Goal: Navigation & Orientation: Find specific page/section

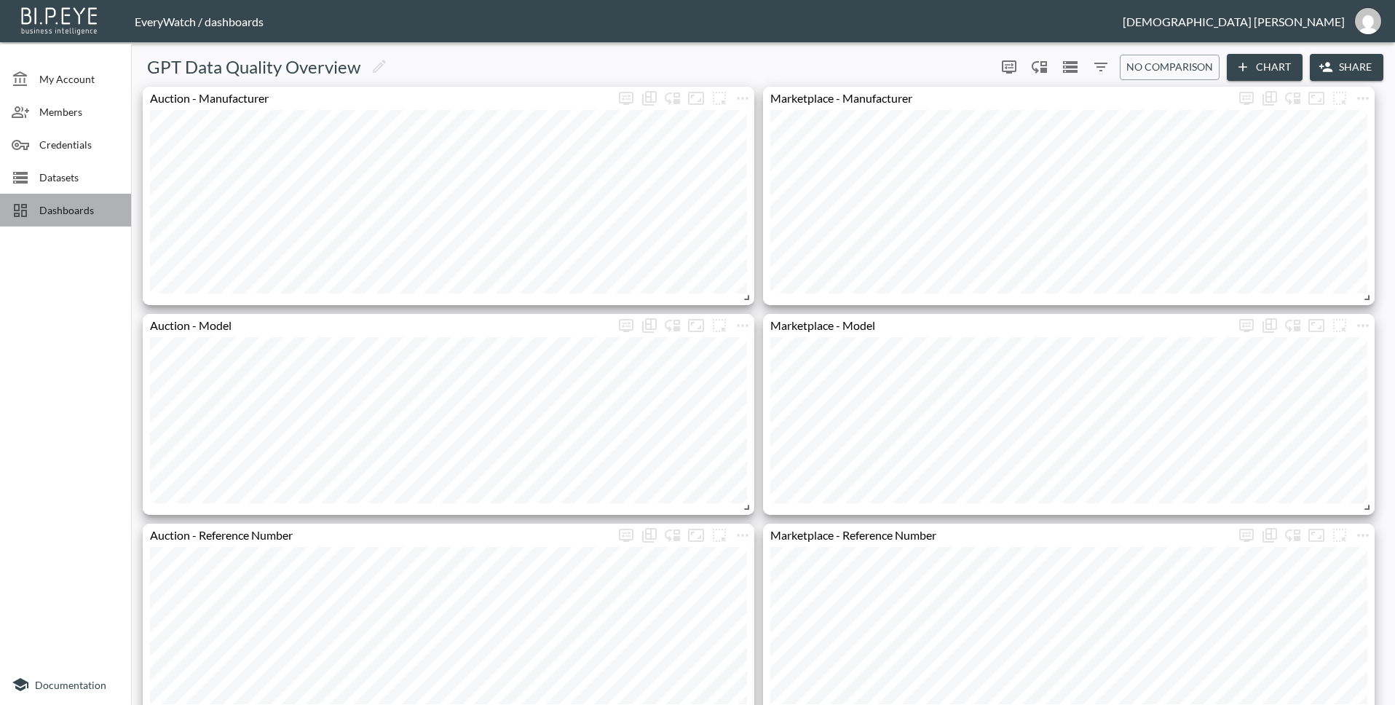
click at [87, 203] on span "Dashboards" at bounding box center [79, 209] width 80 height 15
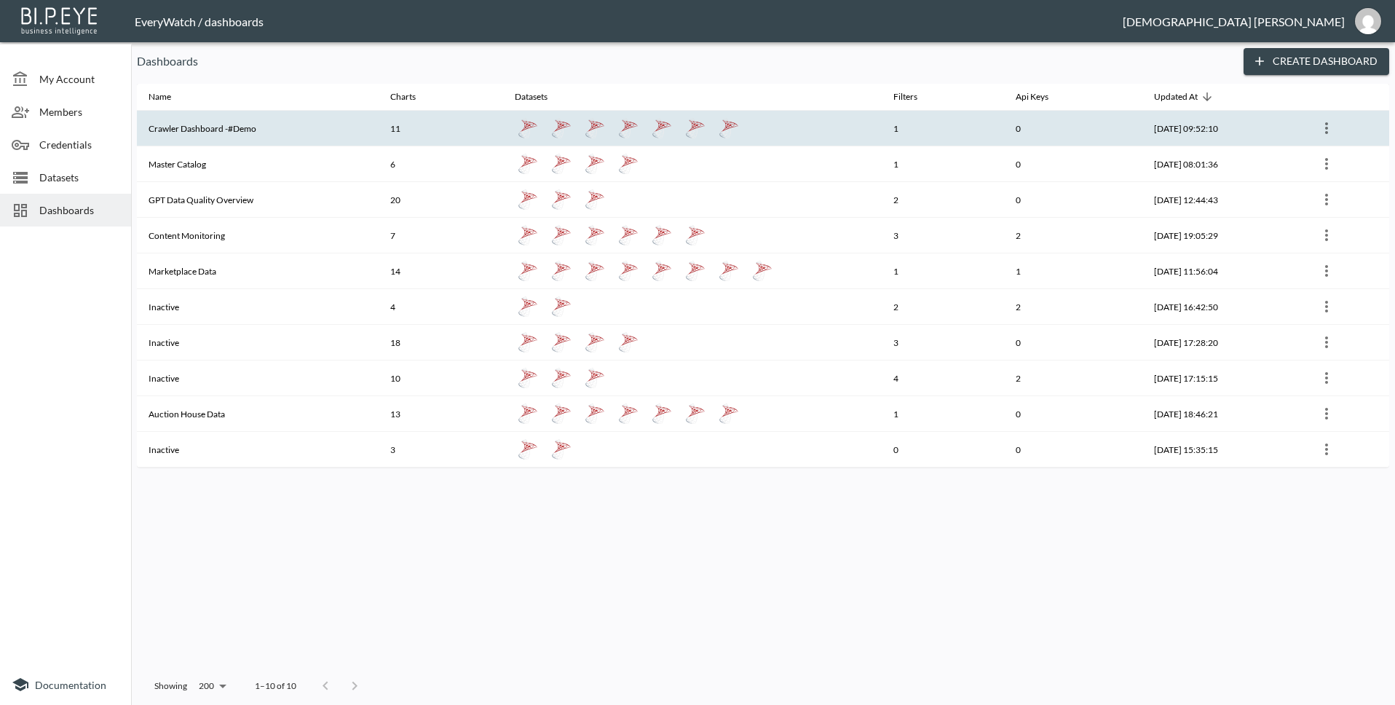
click at [205, 132] on th "Crawler Dashboard -#Demo" at bounding box center [258, 129] width 242 height 36
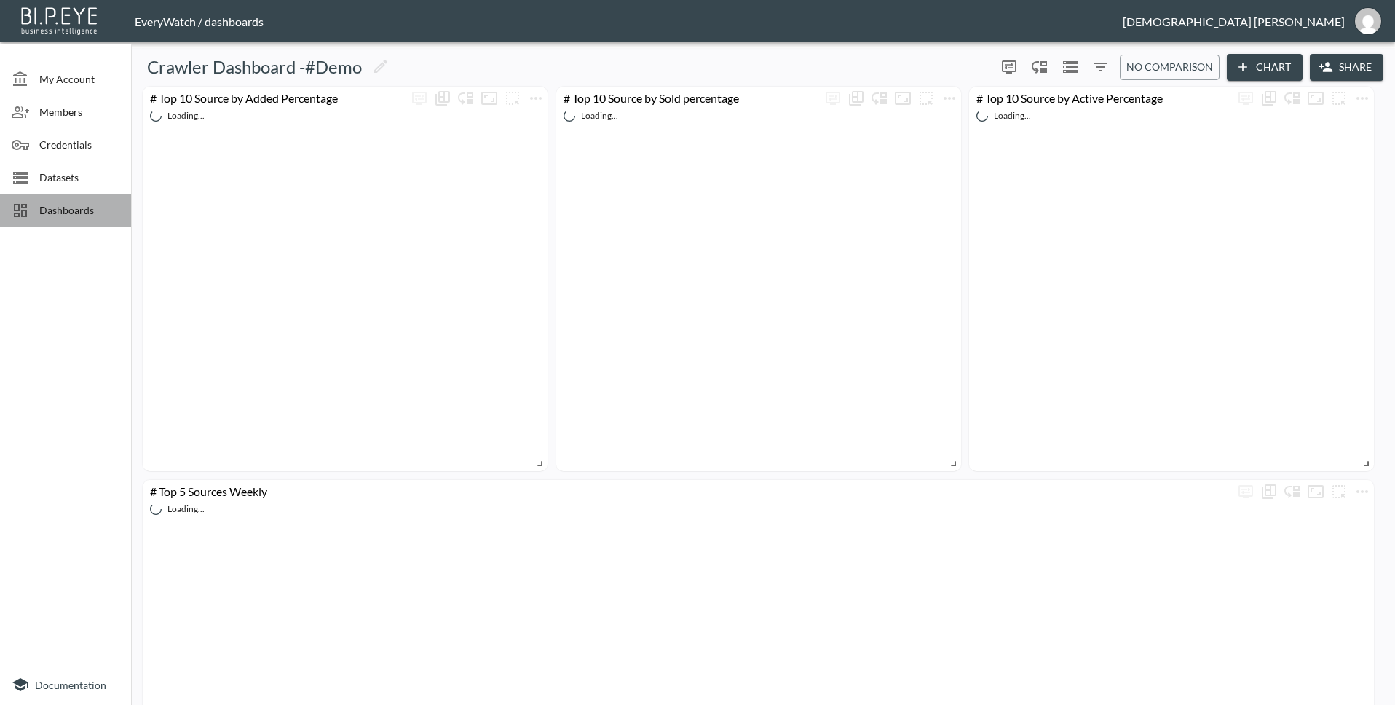
click at [81, 221] on div "Dashboards" at bounding box center [65, 210] width 131 height 33
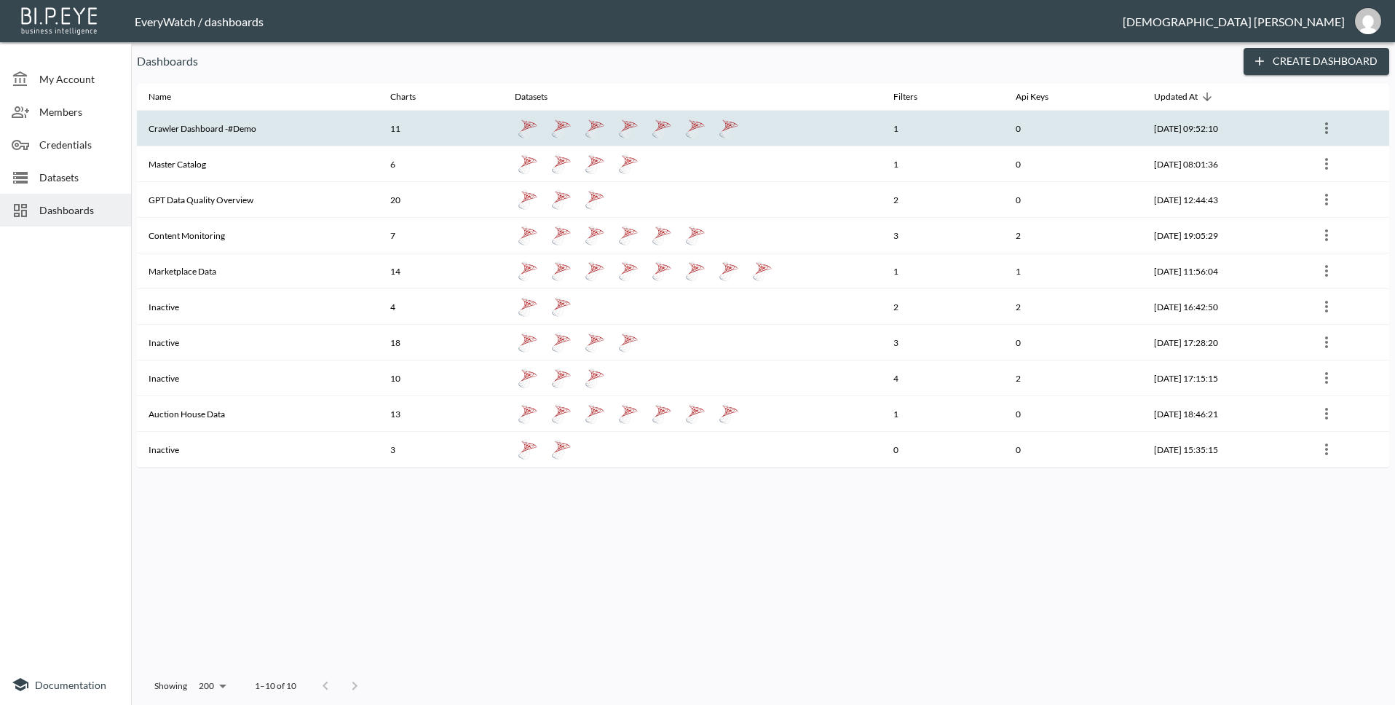
click at [319, 117] on th "Crawler Dashboard -#Demo" at bounding box center [258, 129] width 242 height 36
